Goal: Find specific page/section: Find specific page/section

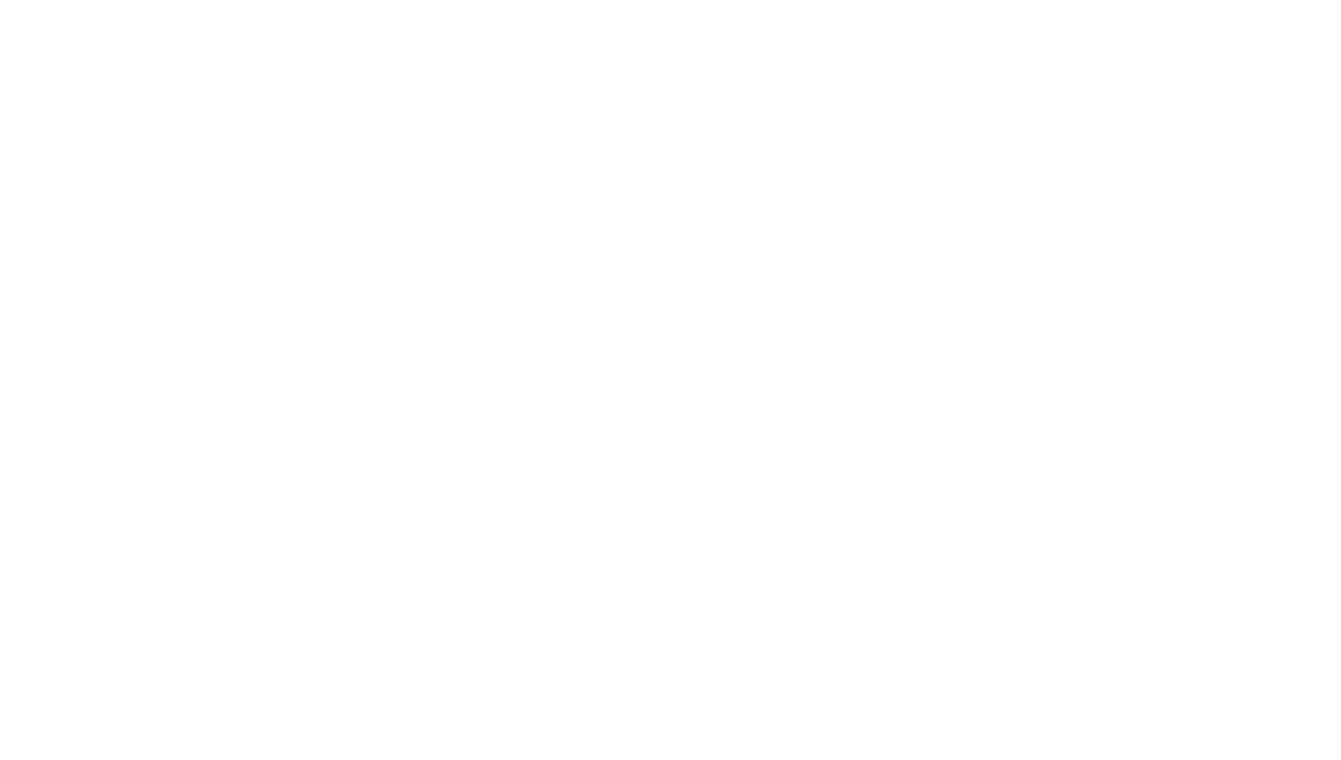
select select "Song"
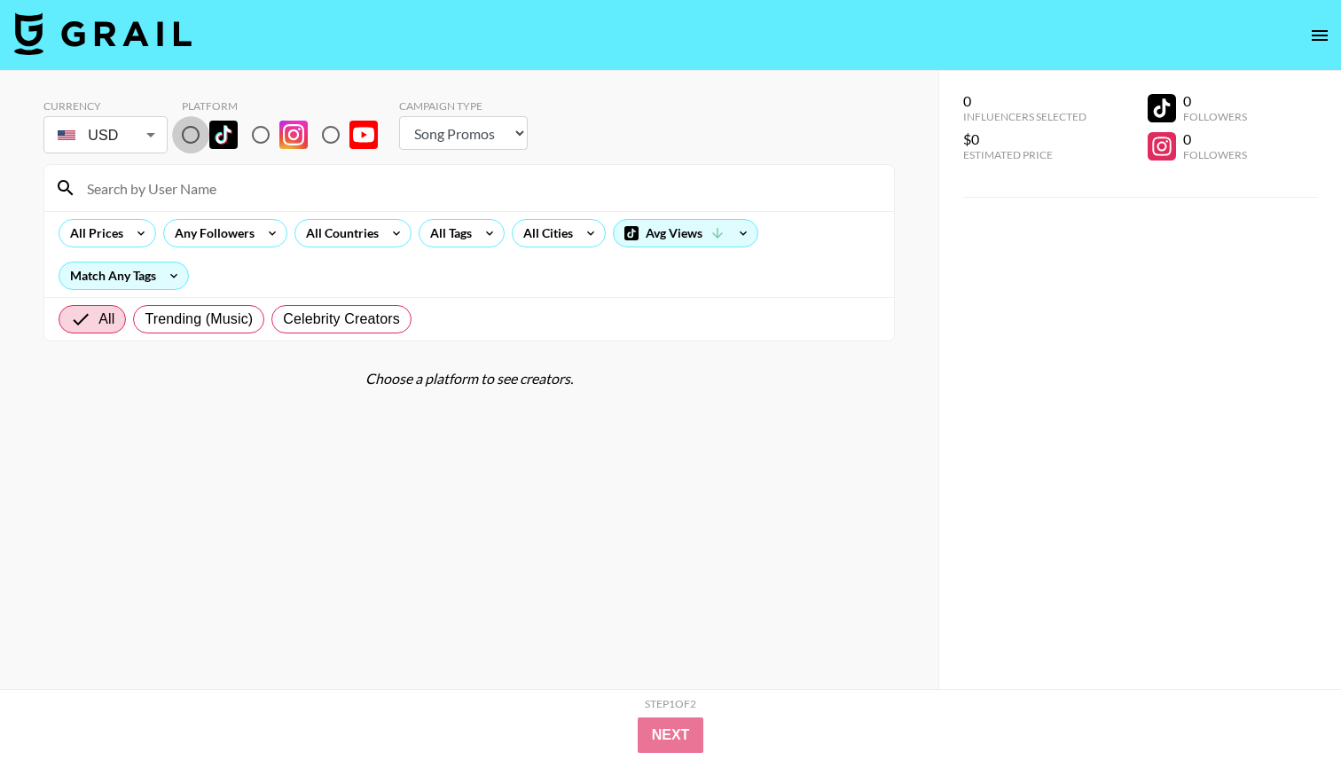
click at [195, 136] on input "radio" at bounding box center [190, 134] width 37 height 37
radio input "true"
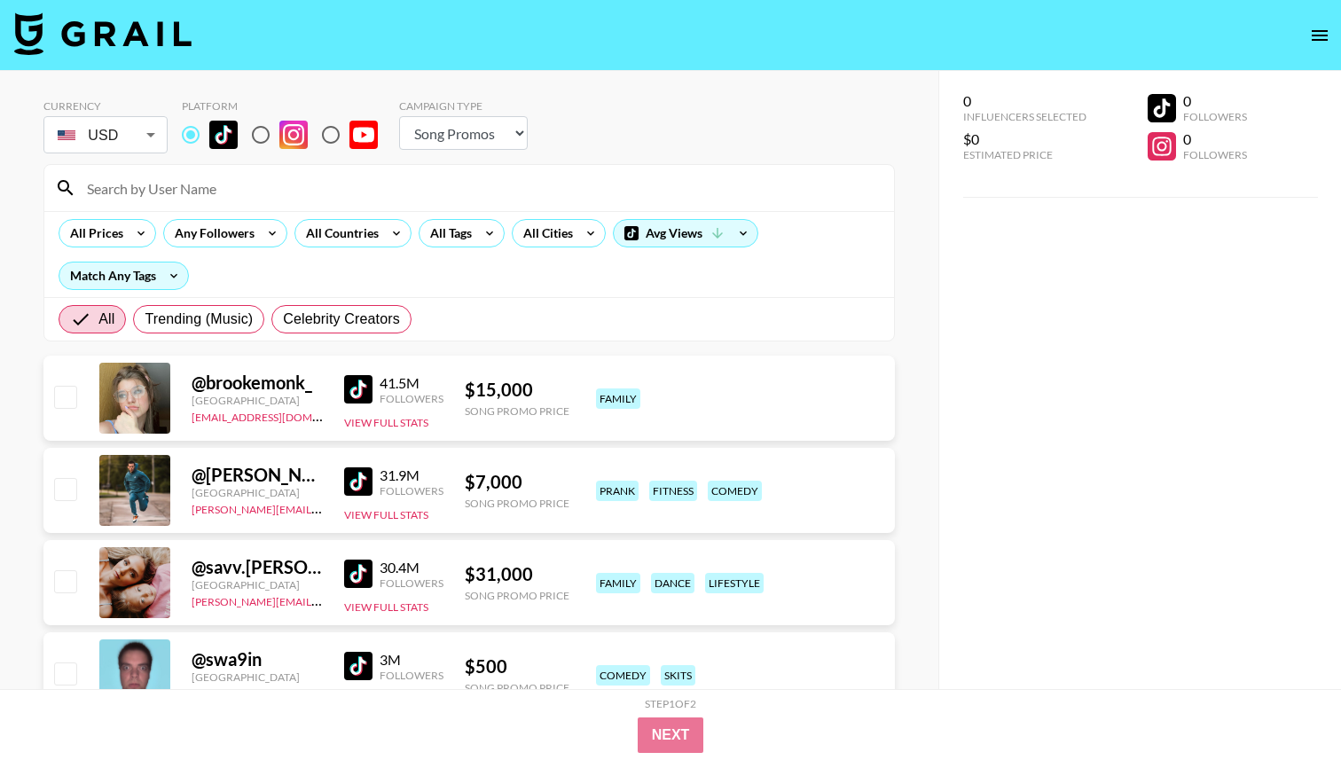
click at [209, 183] on input at bounding box center [479, 188] width 807 height 28
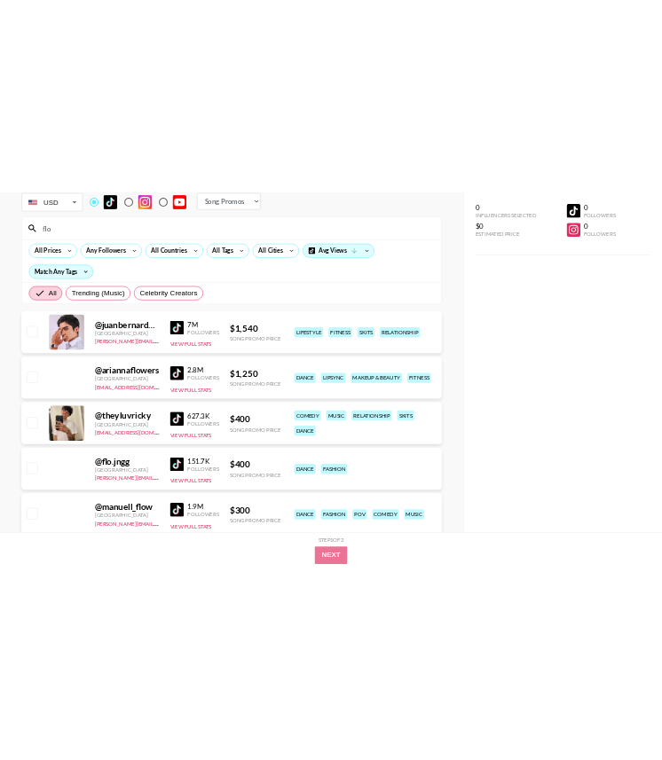
scroll to position [115, 0]
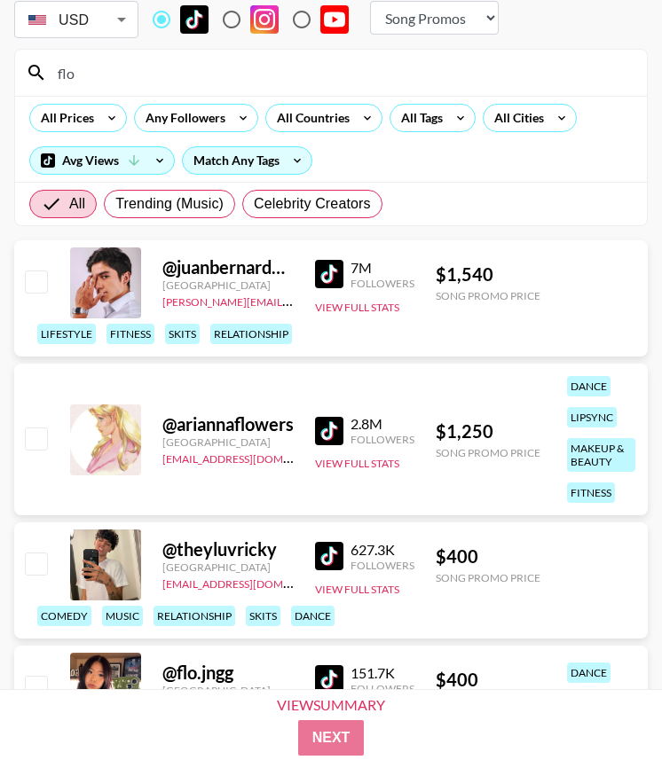
click at [146, 74] on input "flo" at bounding box center [341, 73] width 589 height 28
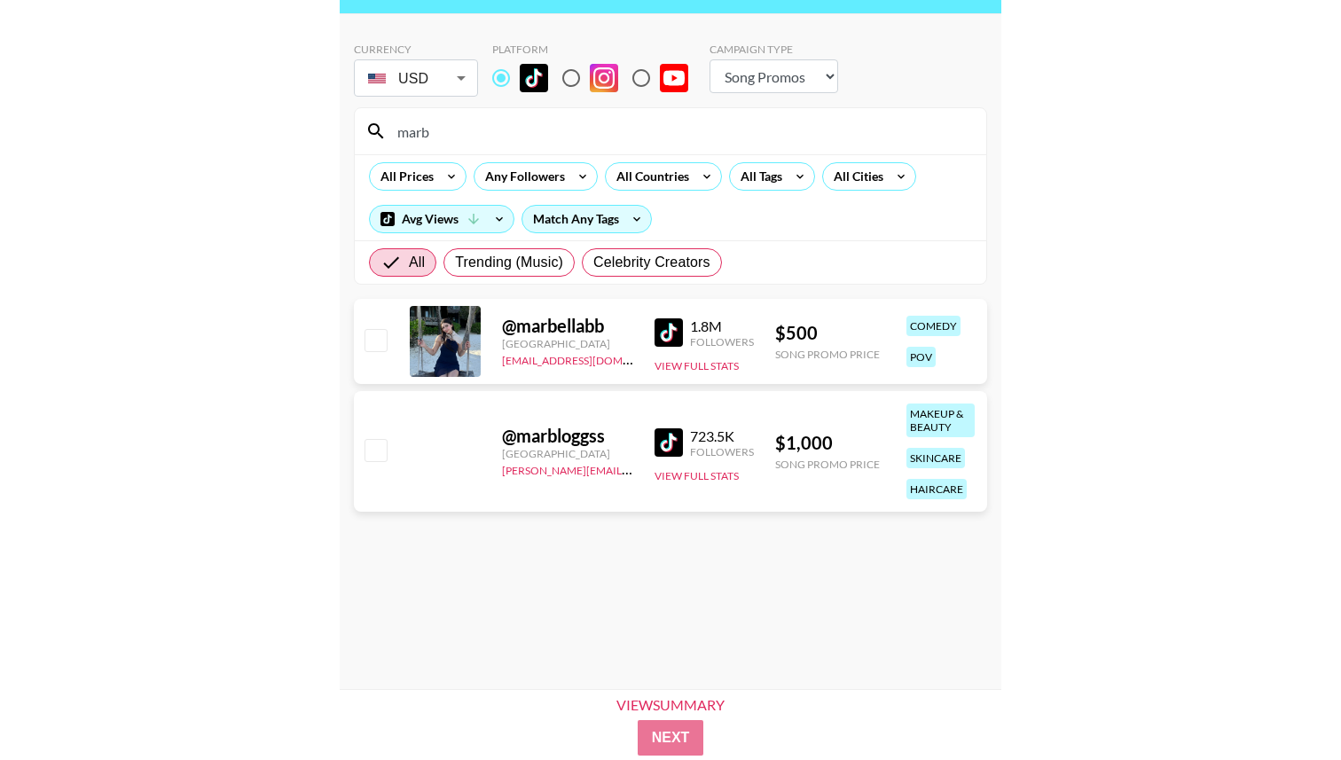
scroll to position [57, 0]
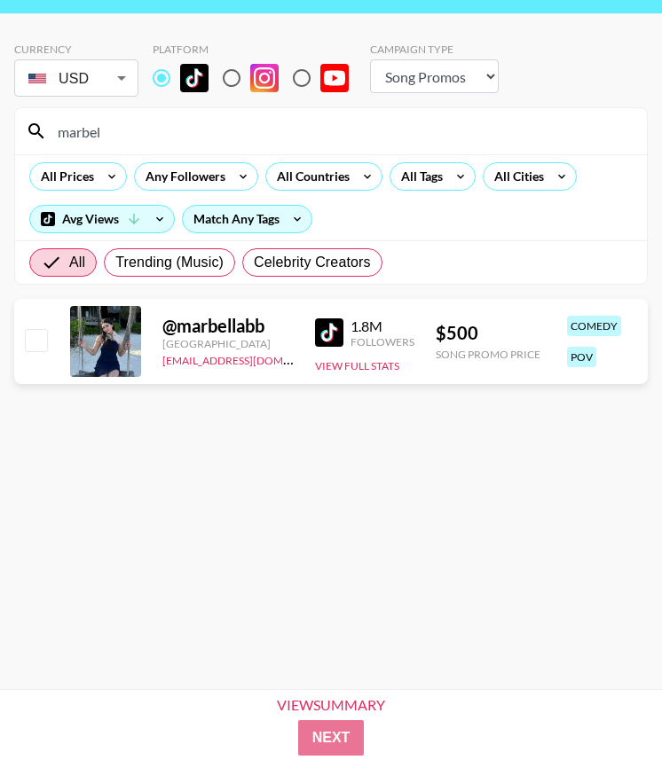
click at [320, 114] on div "marbel" at bounding box center [331, 131] width 632 height 46
click at [318, 126] on input "marbel" at bounding box center [341, 131] width 589 height 28
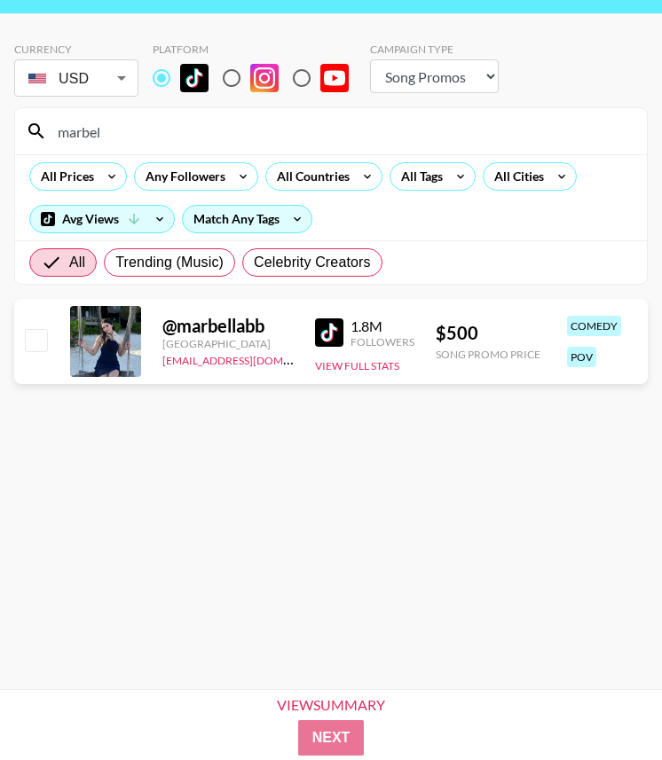
click at [318, 126] on input "marbel" at bounding box center [341, 131] width 589 height 28
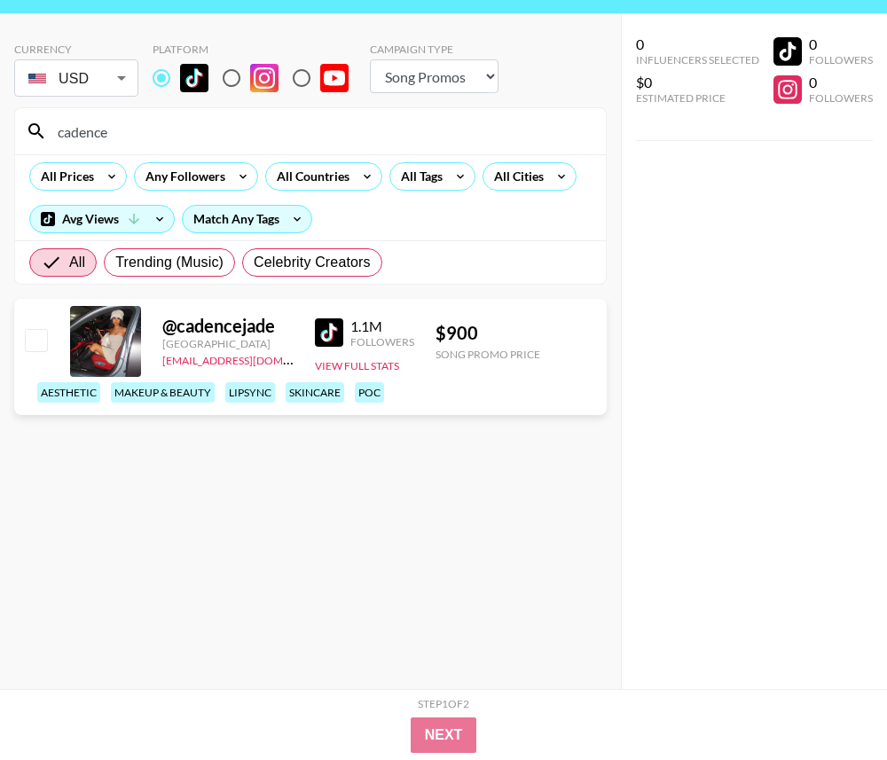
click at [243, 138] on input "cadence" at bounding box center [321, 131] width 548 height 28
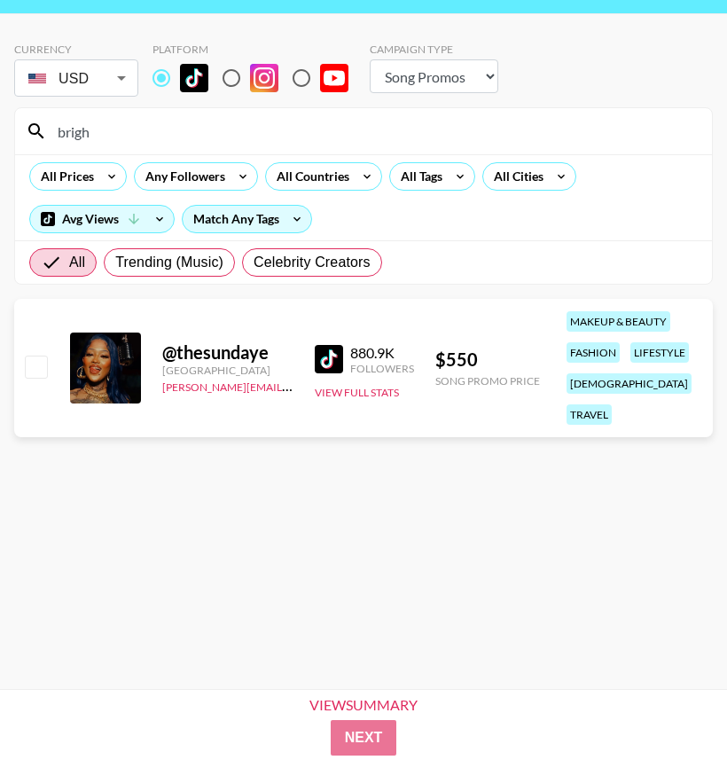
click at [128, 130] on input "brigh" at bounding box center [374, 131] width 655 height 28
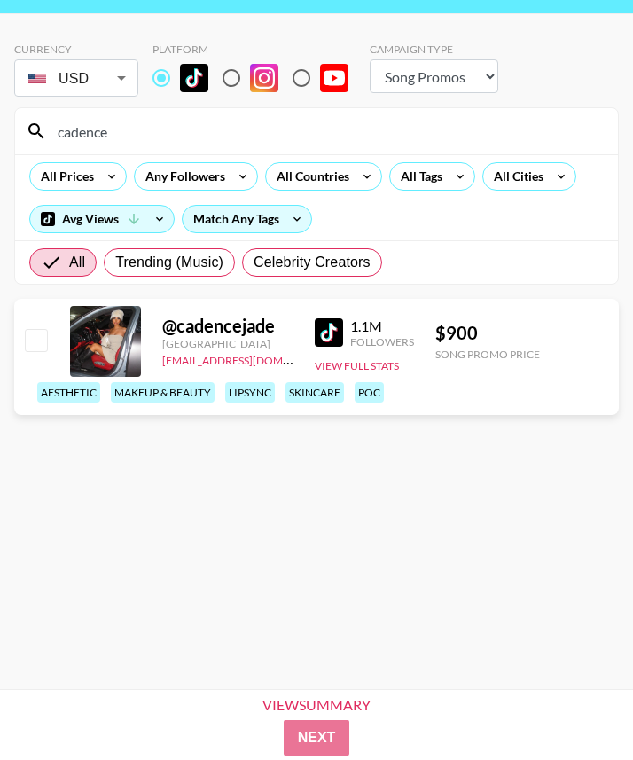
click at [314, 138] on input "cadence" at bounding box center [327, 131] width 561 height 28
paste input "yohanaortizzz"
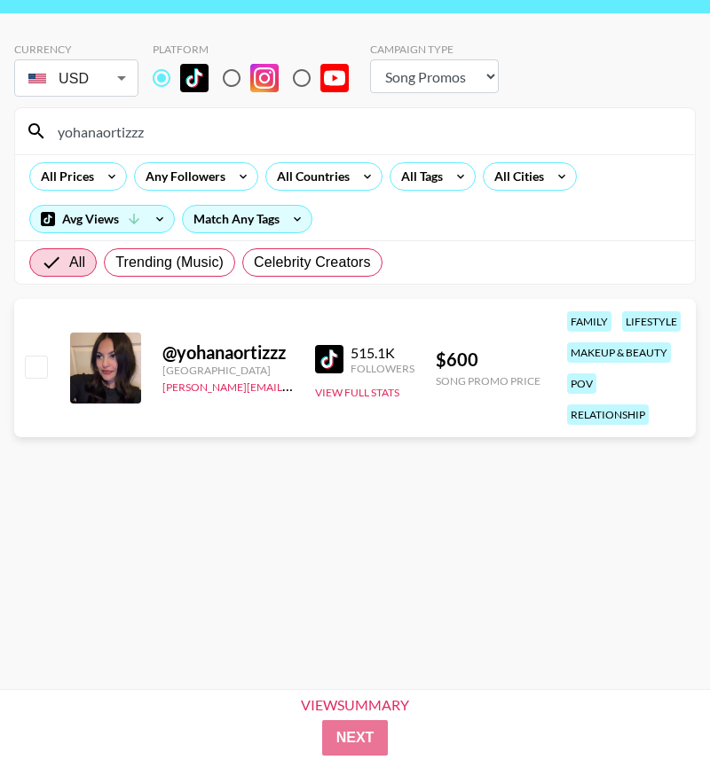
click at [258, 130] on input "yohanaortizzz" at bounding box center [365, 131] width 637 height 28
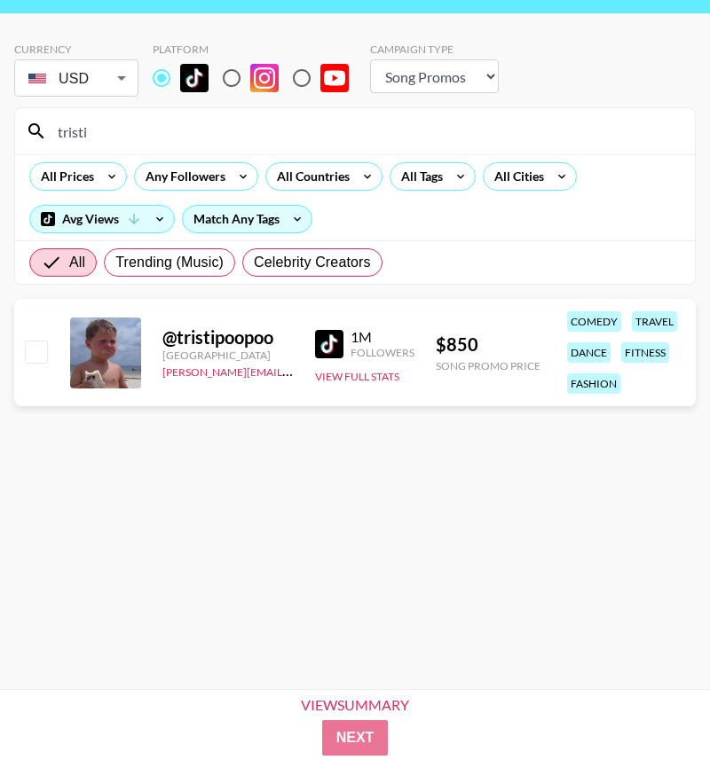
click at [321, 137] on input "tristi" at bounding box center [365, 131] width 637 height 28
paste input "hekfamily33"
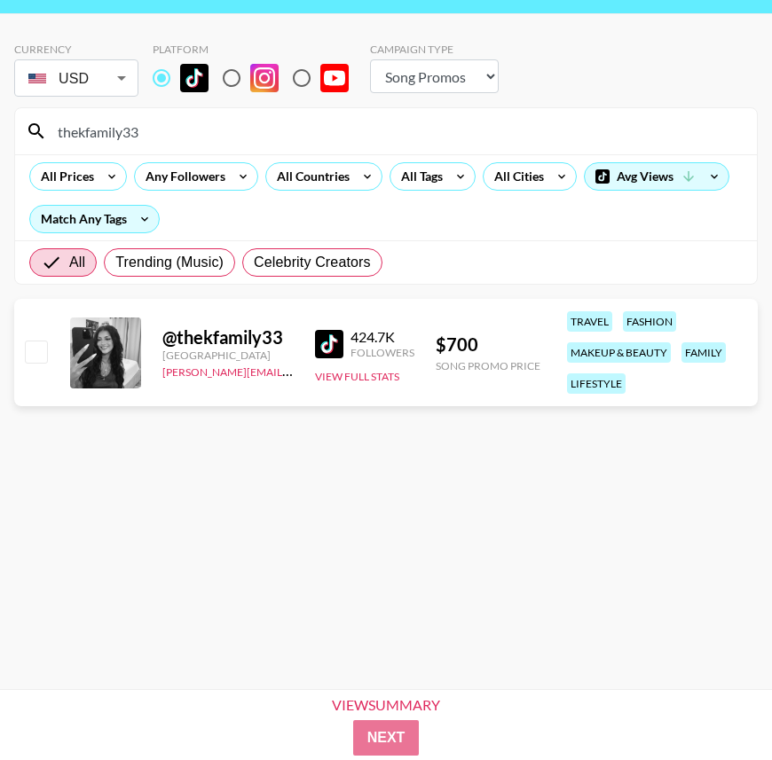
click at [442, 119] on input "thekfamily33" at bounding box center [396, 131] width 699 height 28
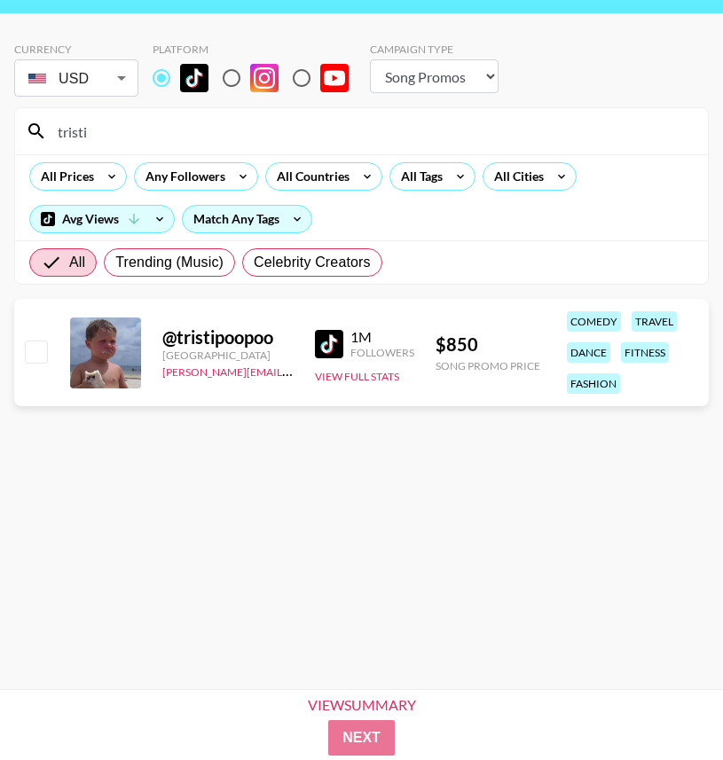
click at [326, 133] on input "tristi" at bounding box center [372, 131] width 650 height 28
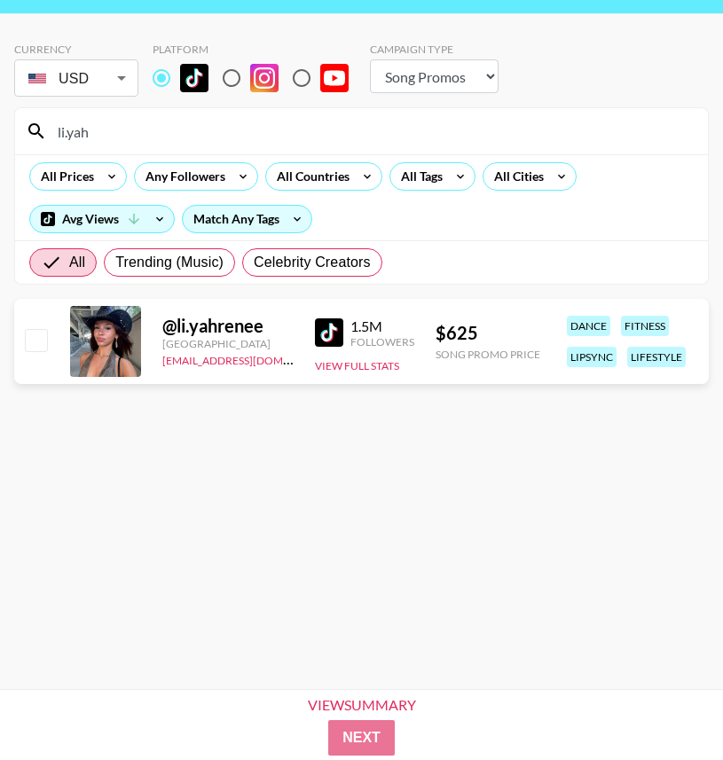
click at [332, 330] on img at bounding box center [329, 332] width 28 height 28
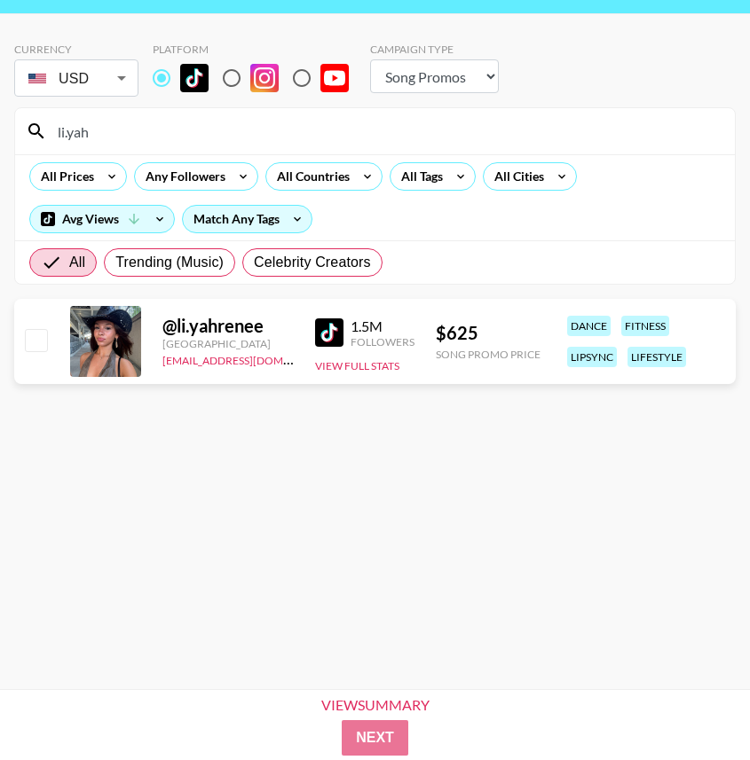
click at [336, 134] on input "li.yah" at bounding box center [385, 131] width 677 height 28
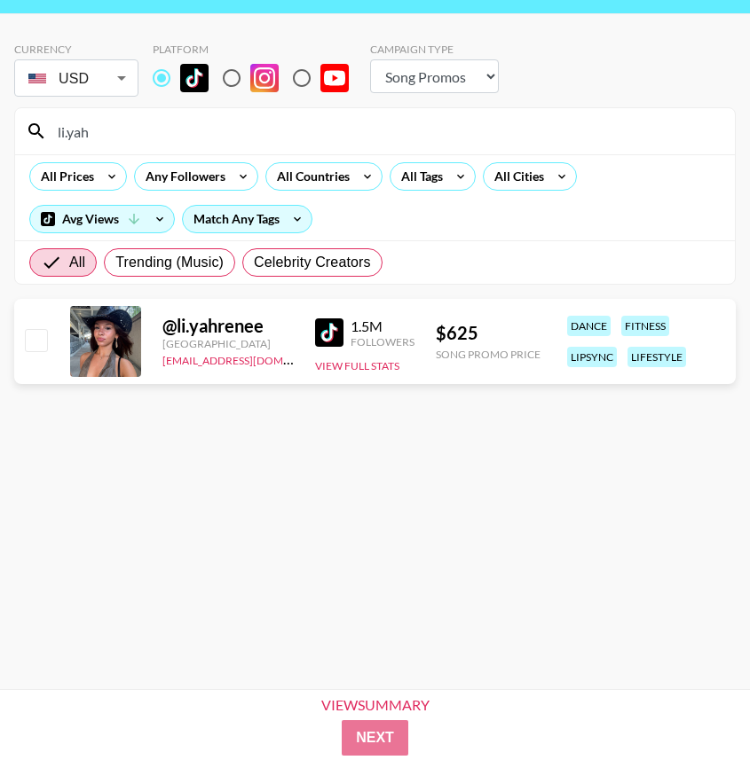
paste input "emilysentner"
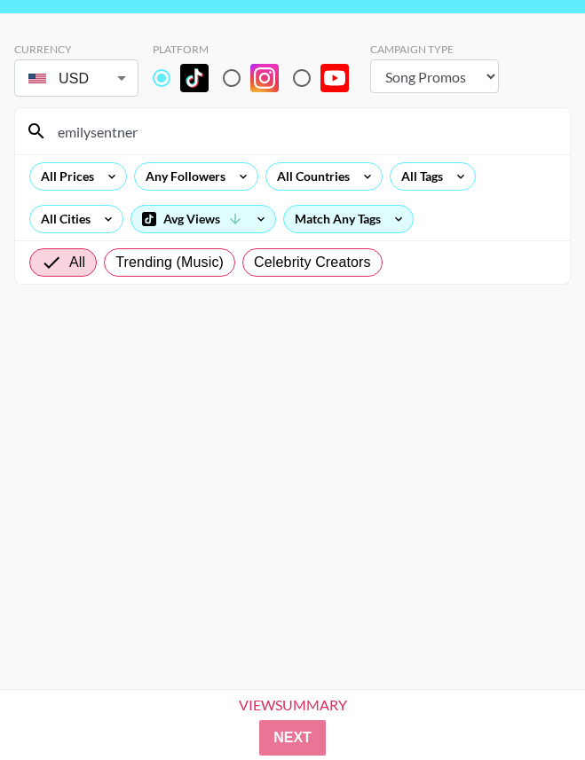
click at [313, 121] on input "emilysentner" at bounding box center [303, 131] width 512 height 28
paste input "_ava.clemm"
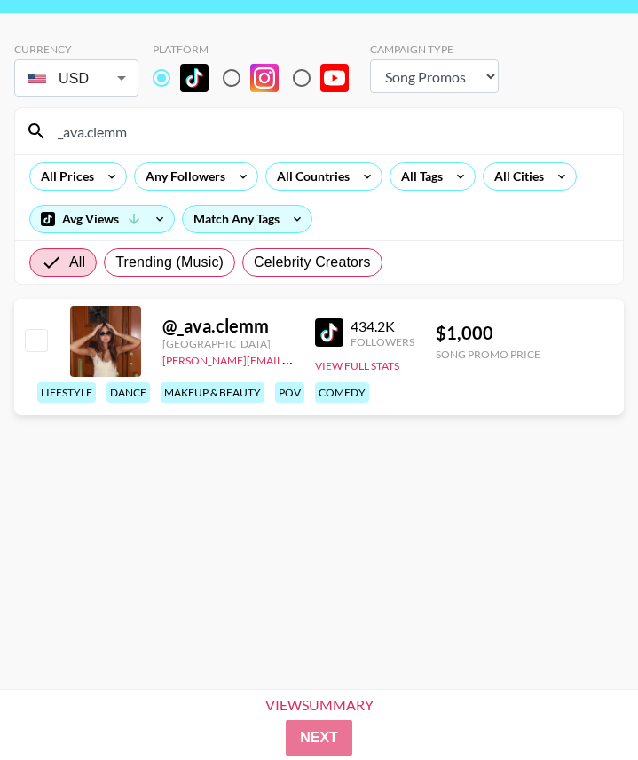
click at [283, 141] on input "_ava.clemm" at bounding box center [329, 131] width 565 height 28
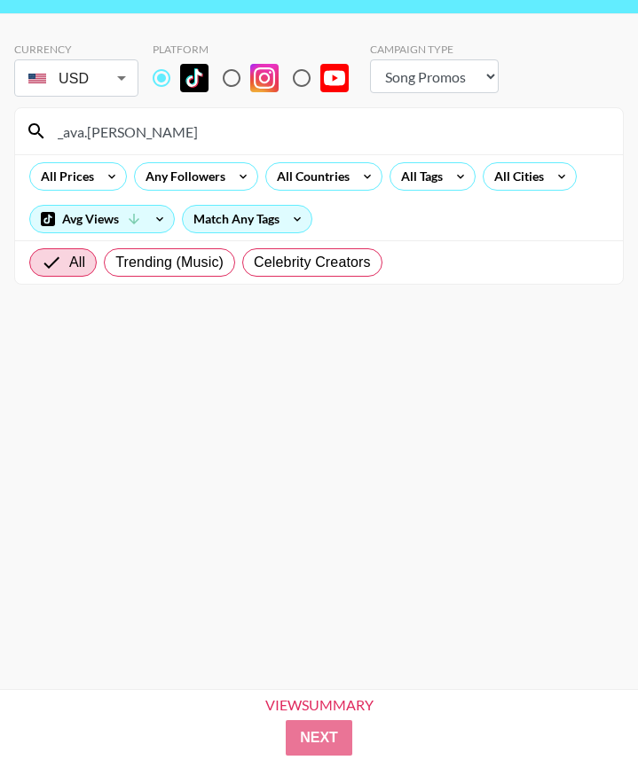
click at [283, 141] on input "_ava.[PERSON_NAME]" at bounding box center [329, 131] width 565 height 28
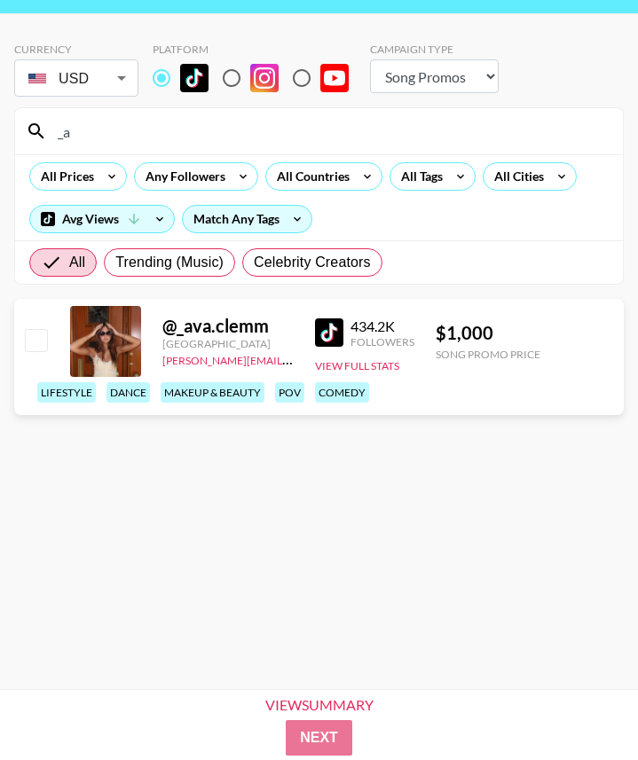
type input "_"
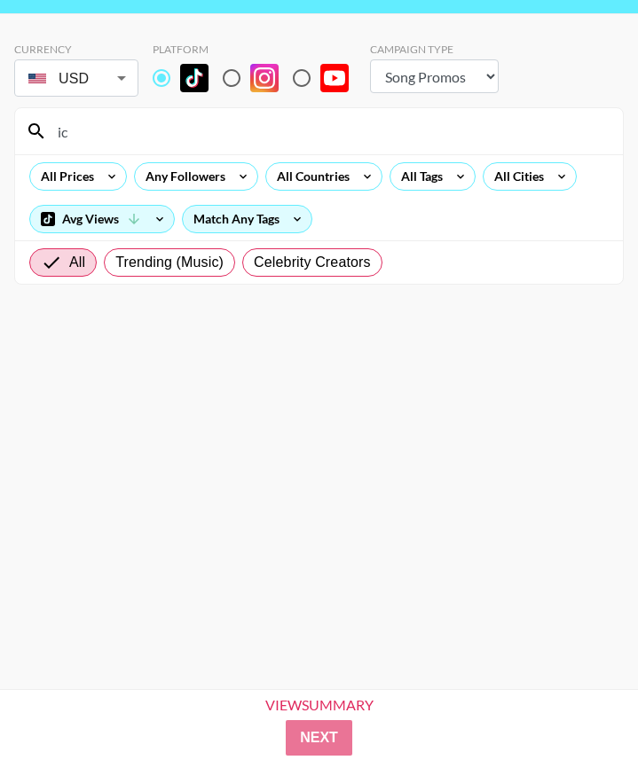
type input "i"
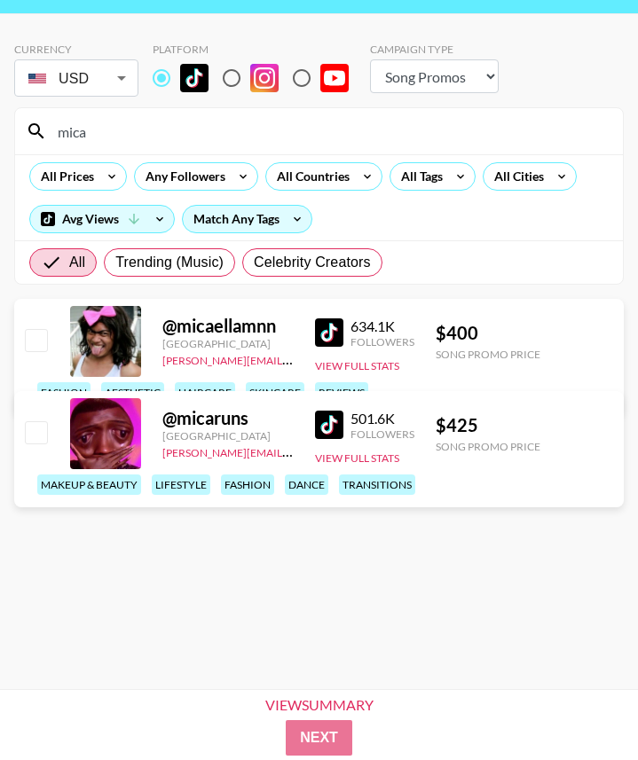
click at [332, 327] on img at bounding box center [329, 332] width 28 height 28
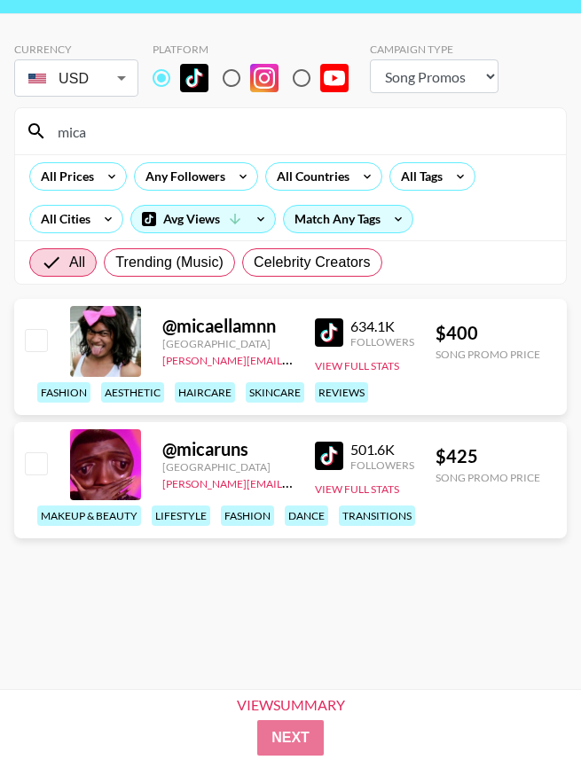
click at [248, 123] on input "mica" at bounding box center [301, 131] width 508 height 28
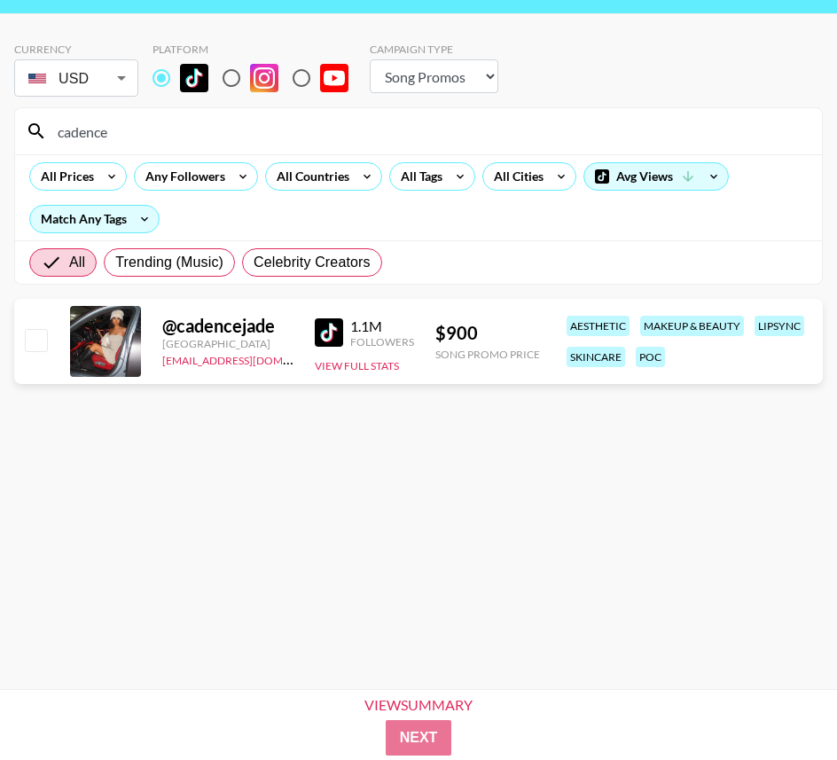
click at [400, 122] on input "cadence" at bounding box center [429, 131] width 765 height 28
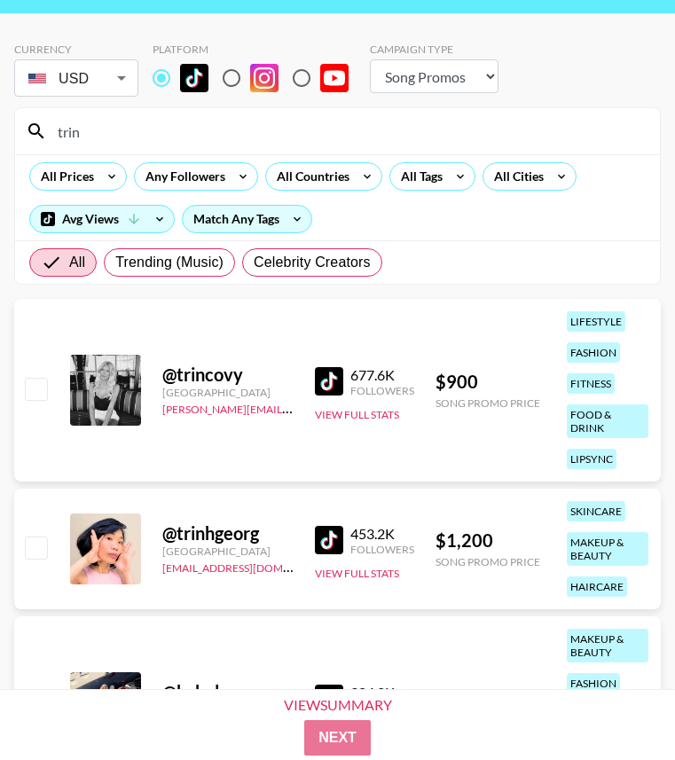
click at [240, 123] on input "trin" at bounding box center [348, 131] width 602 height 28
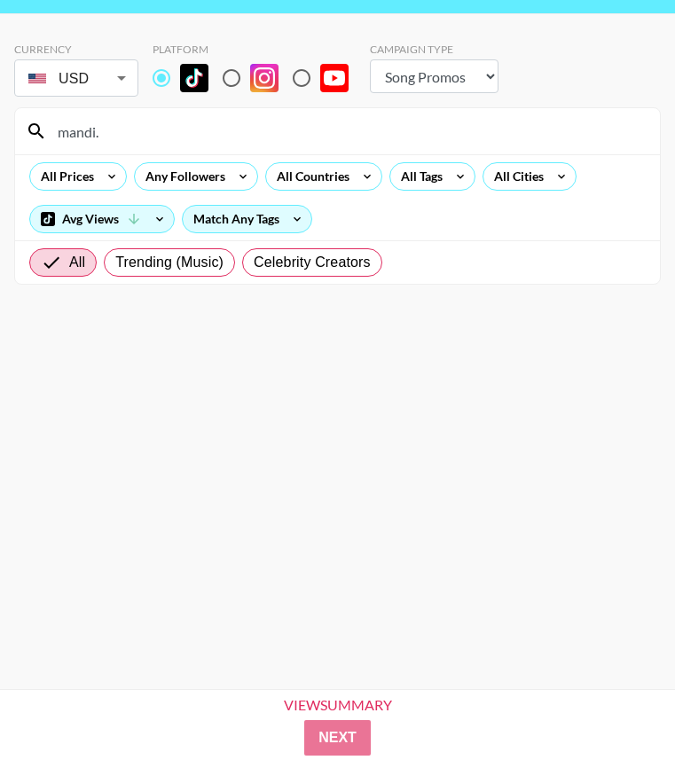
type input "mandi."
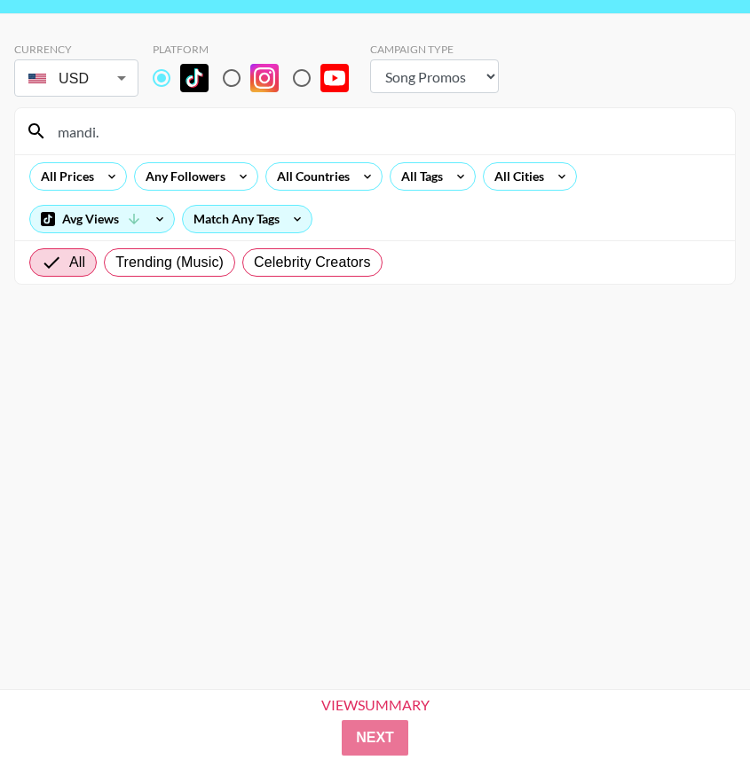
click at [184, 126] on input "mandi." at bounding box center [385, 131] width 677 height 28
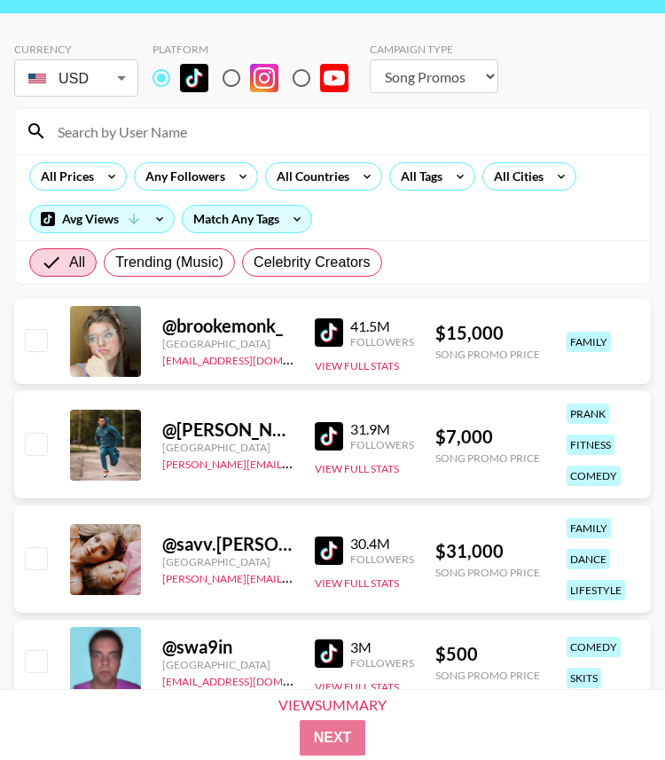
click at [182, 126] on input at bounding box center [343, 131] width 593 height 28
paste input "catpisciotta"
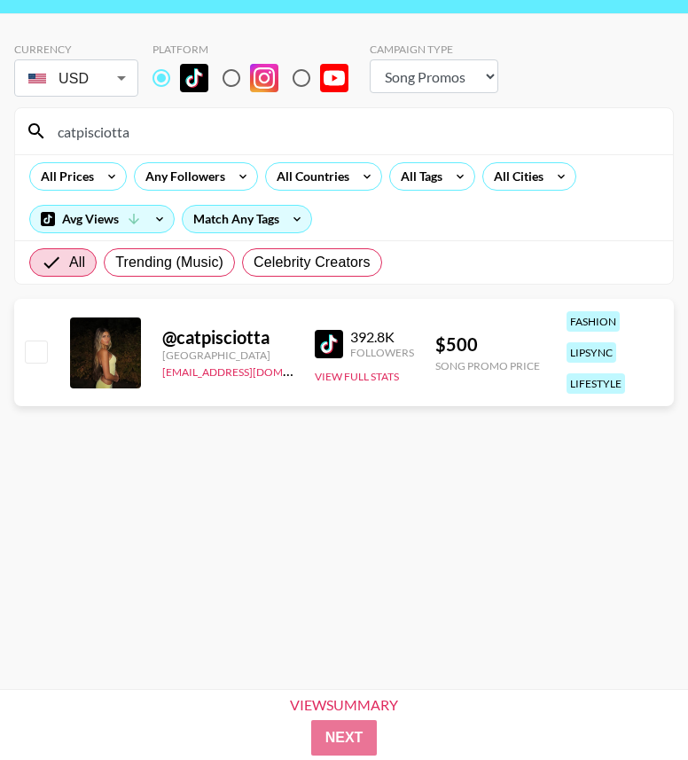
click at [288, 128] on input "catpisciotta" at bounding box center [355, 131] width 616 height 28
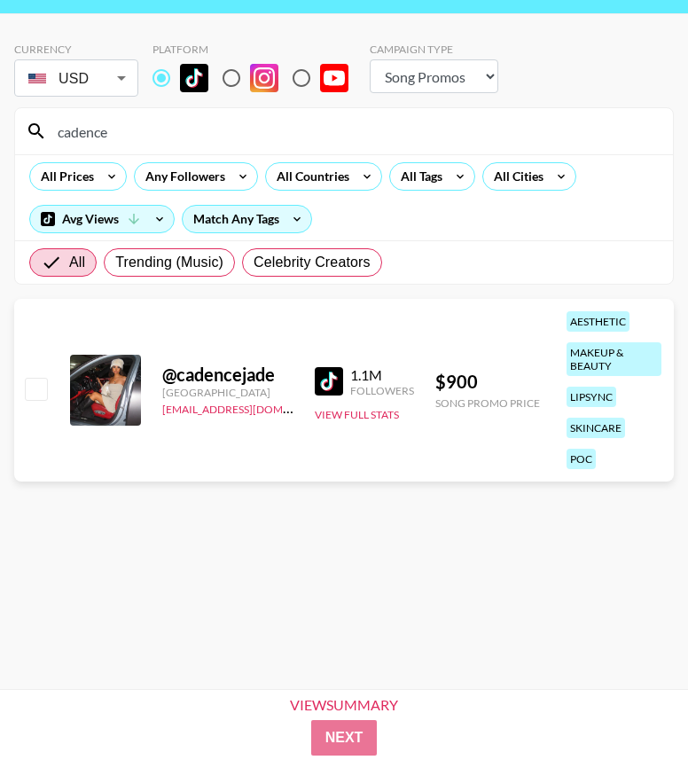
type input "cadence"
